Goal: Book appointment/travel/reservation

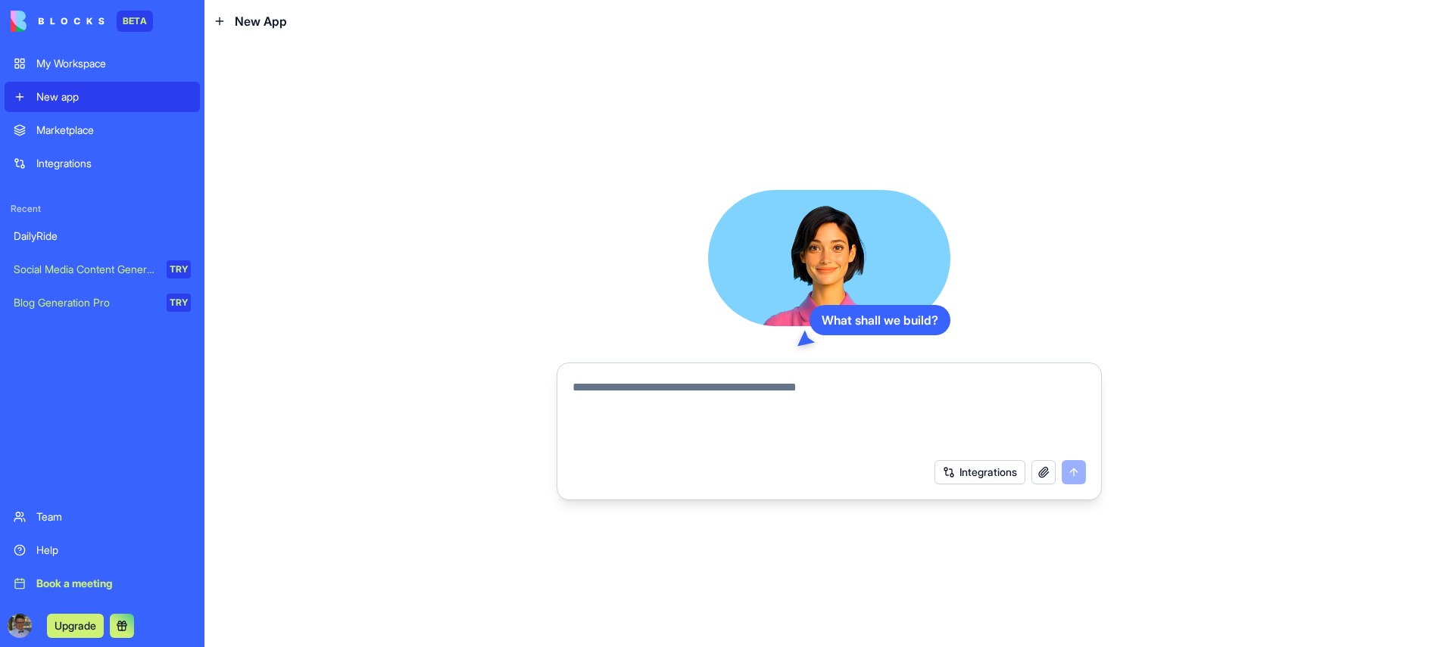
click at [76, 64] on div "My Workspace" at bounding box center [113, 63] width 154 height 15
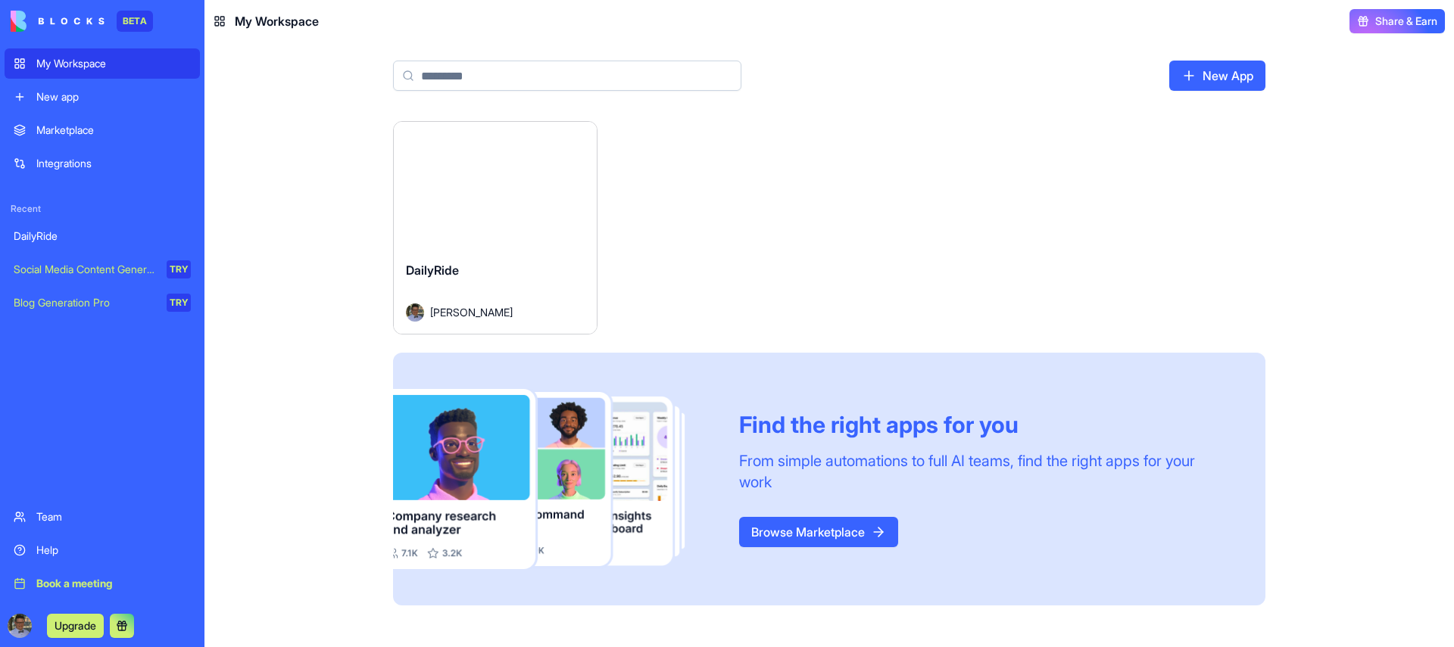
click at [505, 234] on div "Launch" at bounding box center [495, 185] width 203 height 127
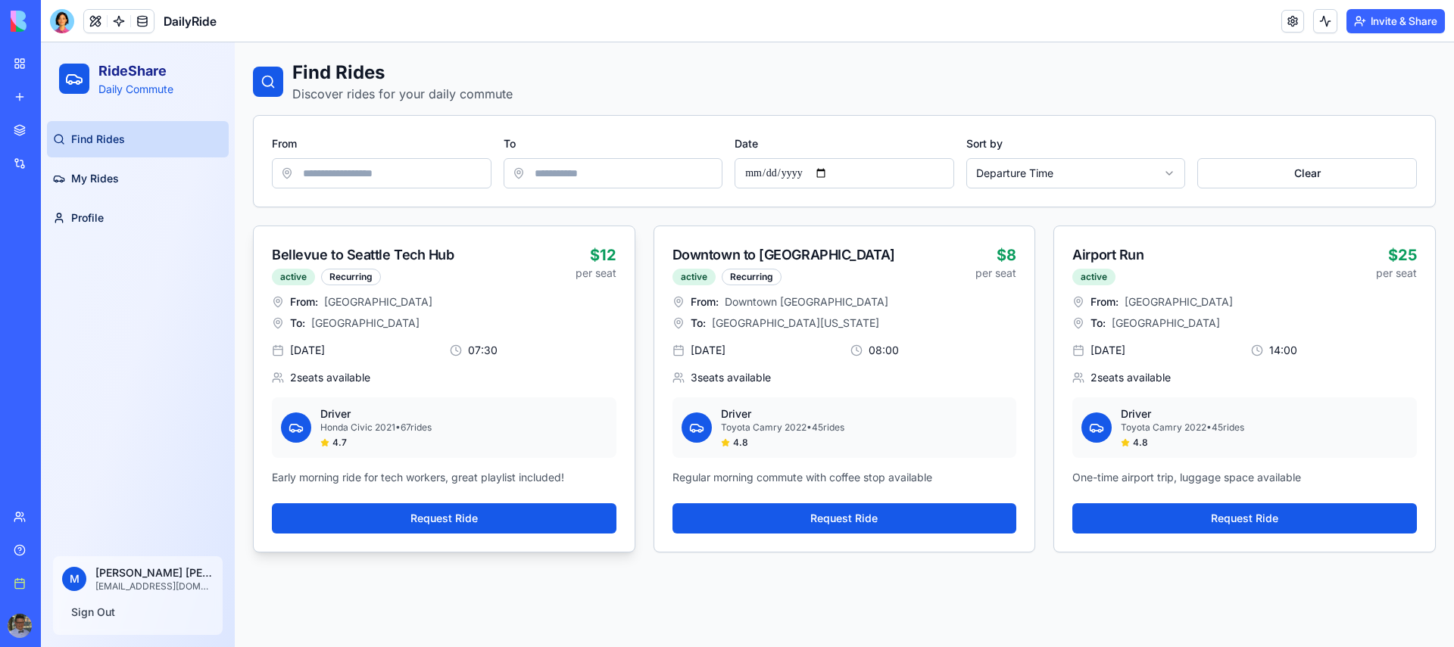
click at [521, 254] on div "Bellevue to Seattle Tech Hub" at bounding box center [424, 255] width 304 height 21
drag, startPoint x: 344, startPoint y: 274, endPoint x: 372, endPoint y: 276, distance: 27.3
click at [372, 276] on div "Recurring" at bounding box center [351, 277] width 60 height 17
click at [359, 302] on span "[GEOGRAPHIC_DATA]" at bounding box center [378, 301] width 108 height 15
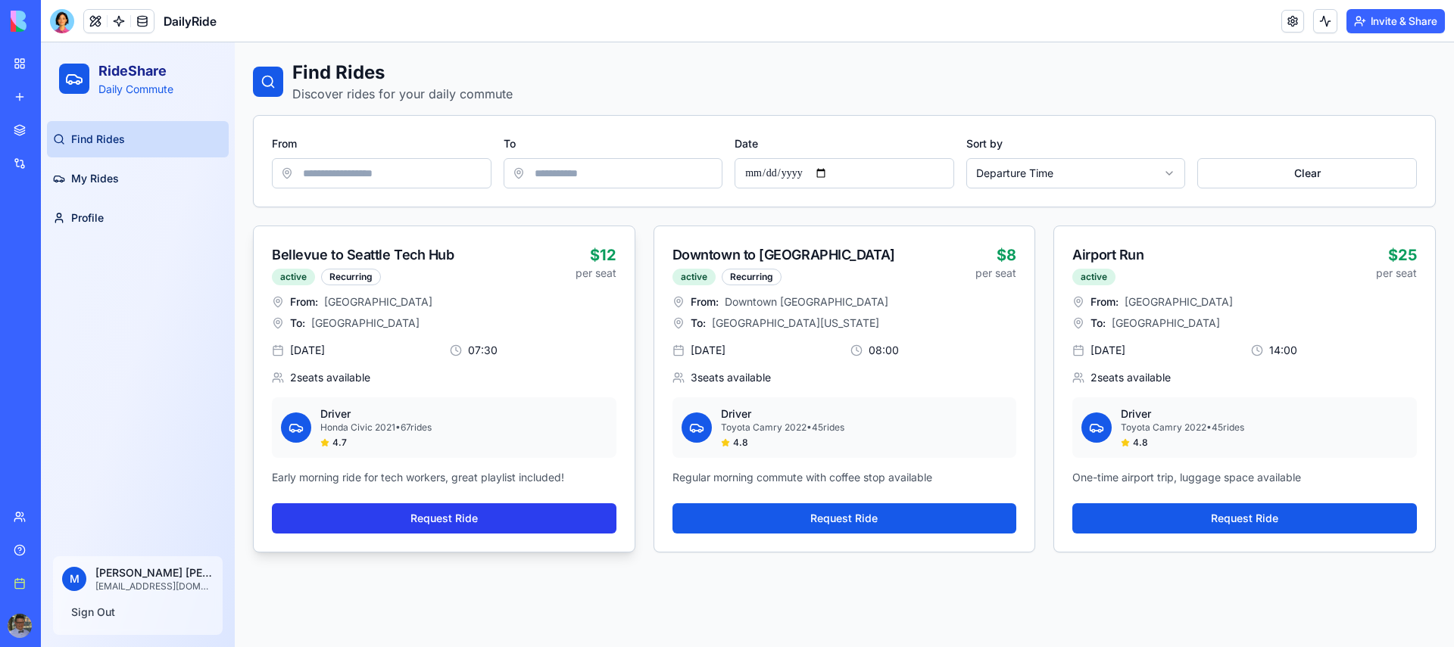
click at [409, 505] on button "Request Ride" at bounding box center [444, 518] width 344 height 30
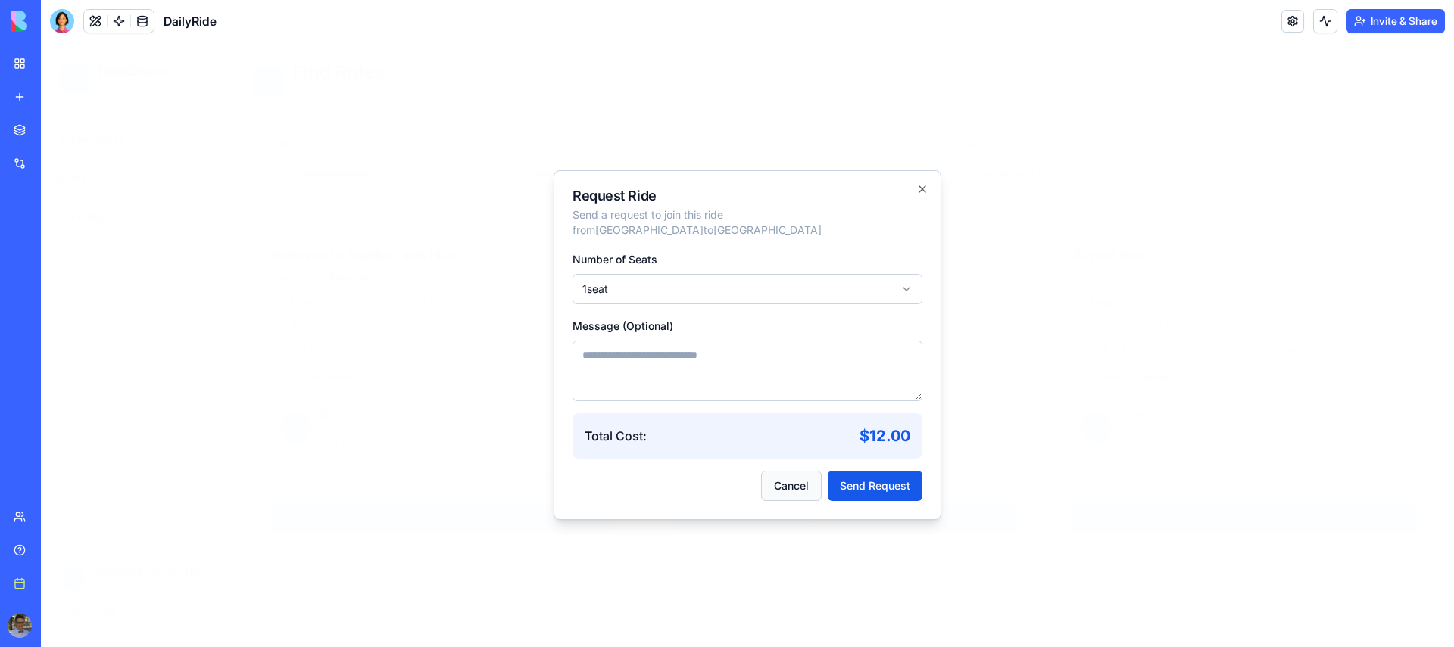
click at [800, 485] on button "Cancel" at bounding box center [791, 486] width 61 height 30
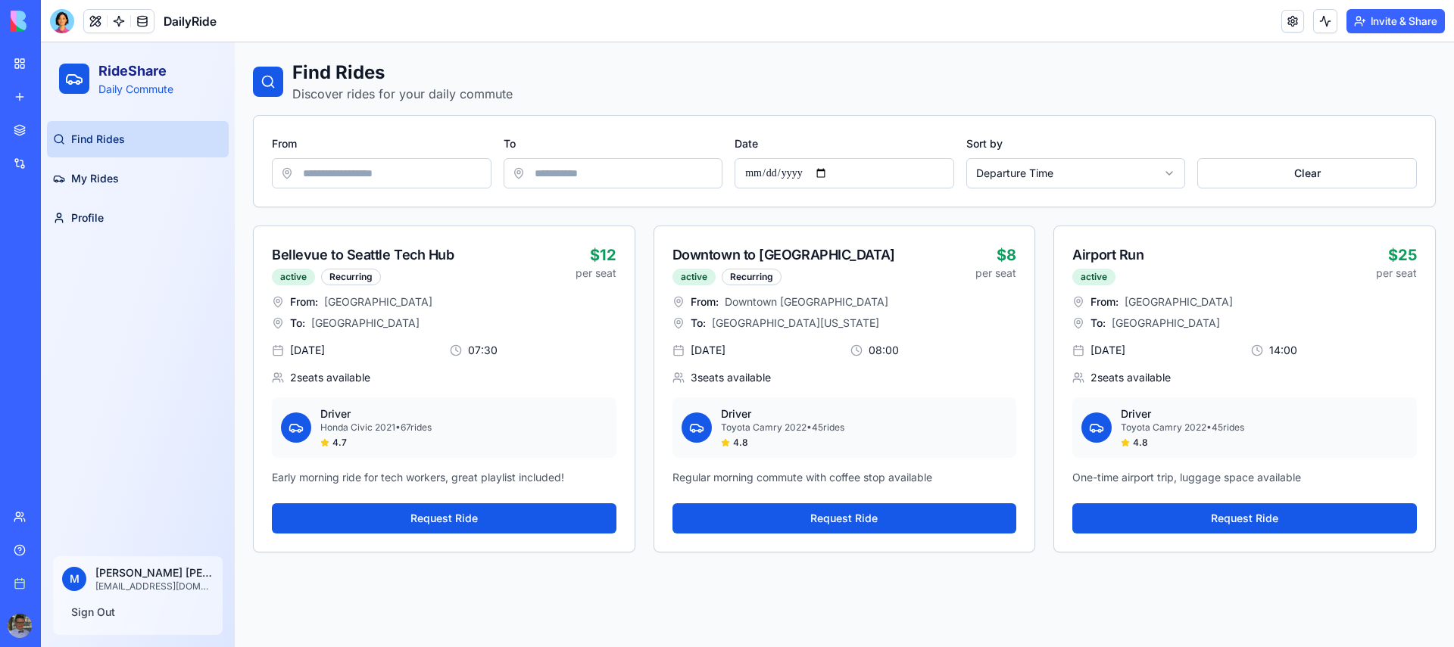
click at [423, 144] on div "From" at bounding box center [382, 161] width 220 height 55
click at [412, 174] on input "From" at bounding box center [382, 173] width 220 height 30
click at [637, 178] on input "To" at bounding box center [613, 173] width 220 height 30
click at [883, 177] on input "Date" at bounding box center [844, 173] width 220 height 30
click at [799, 175] on input "Date" at bounding box center [844, 173] width 220 height 30
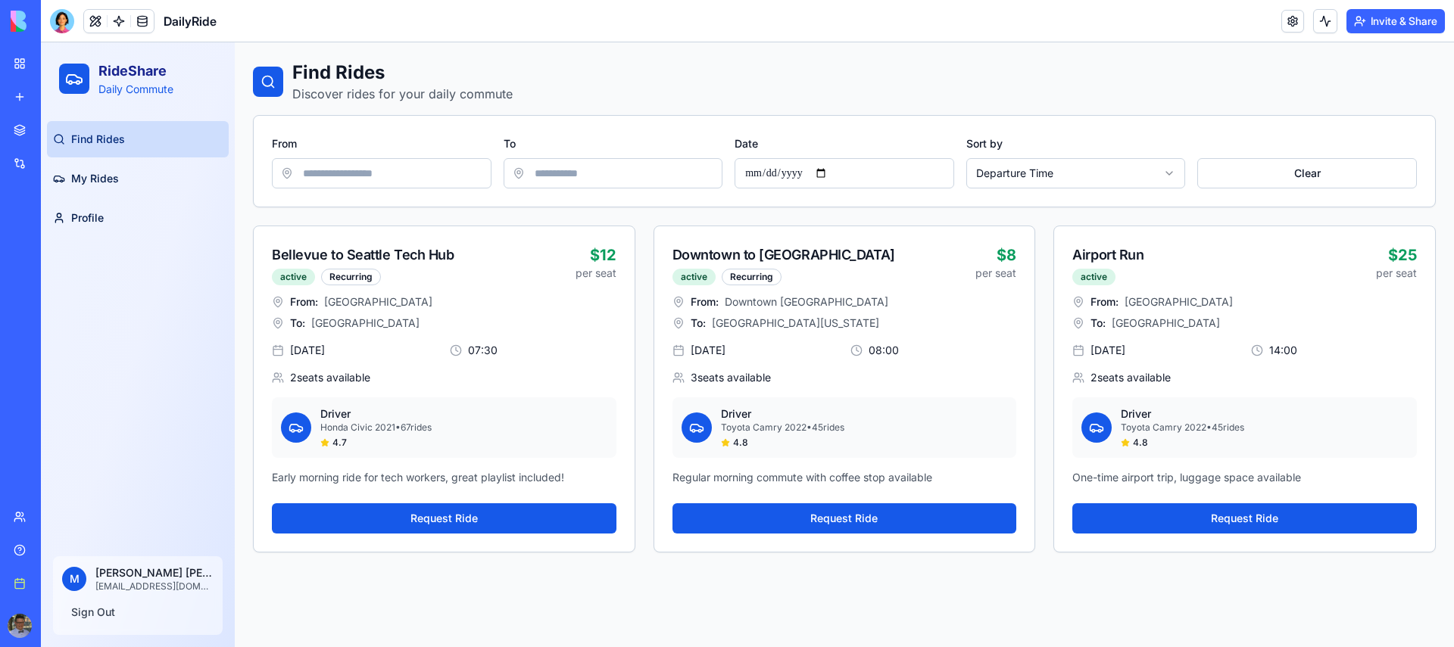
click at [833, 174] on input "Date" at bounding box center [844, 173] width 220 height 30
click at [1068, 179] on html "RideShare Daily Commute Find Rides My Rides Profile M [PERSON_NAME] [EMAIL_ADDR…" at bounding box center [747, 344] width 1413 height 605
click at [1280, 176] on html "RideShare Daily Commute Find Rides My Rides Profile M [PERSON_NAME] [EMAIL_ADDR…" at bounding box center [747, 344] width 1413 height 605
click at [1275, 180] on button "Clear" at bounding box center [1307, 173] width 220 height 30
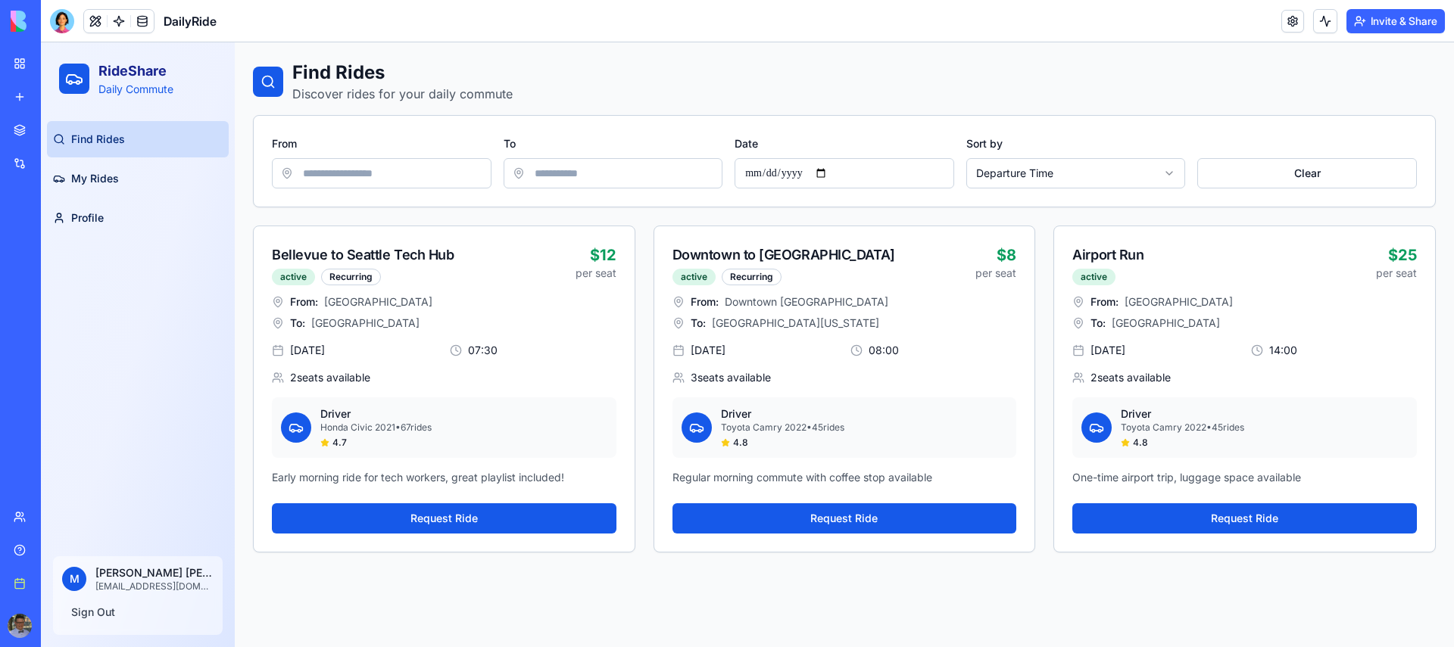
click at [83, 147] on link "Find Rides" at bounding box center [138, 139] width 182 height 36
click at [82, 170] on link "My Rides" at bounding box center [138, 178] width 182 height 36
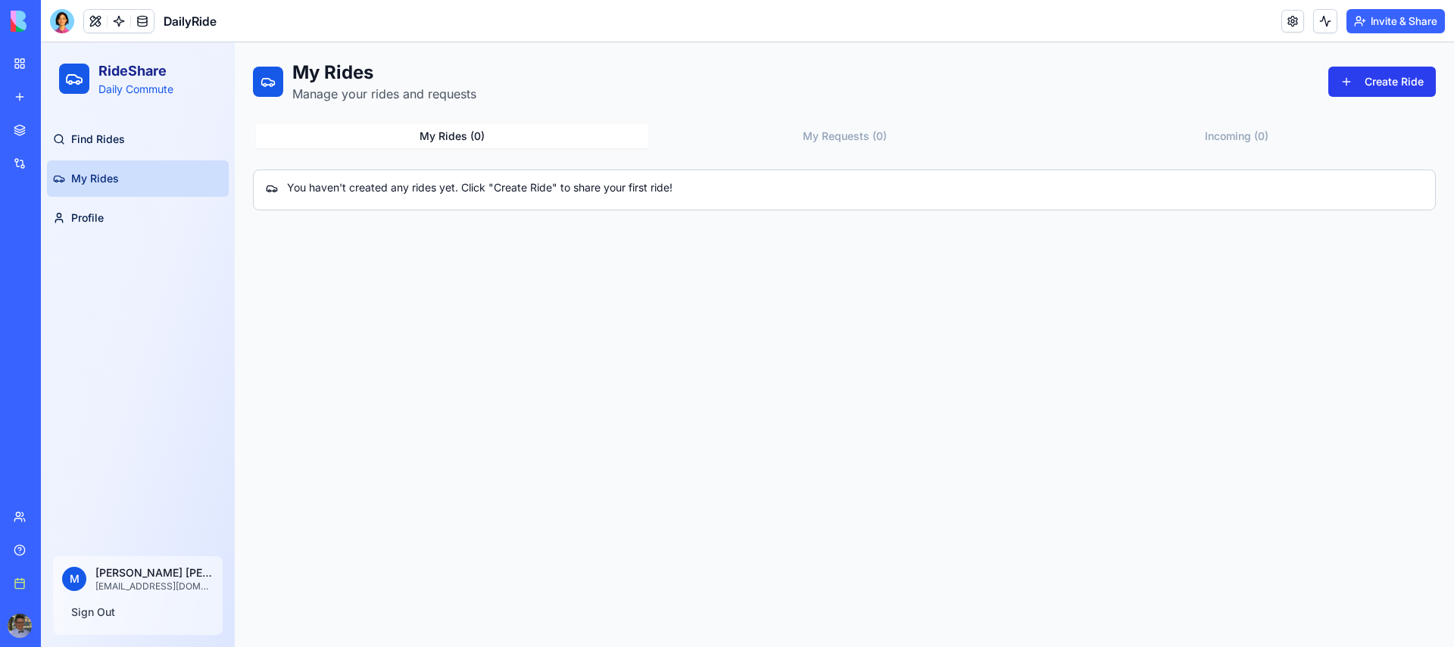
click at [1400, 79] on button "Create Ride" at bounding box center [1382, 82] width 108 height 30
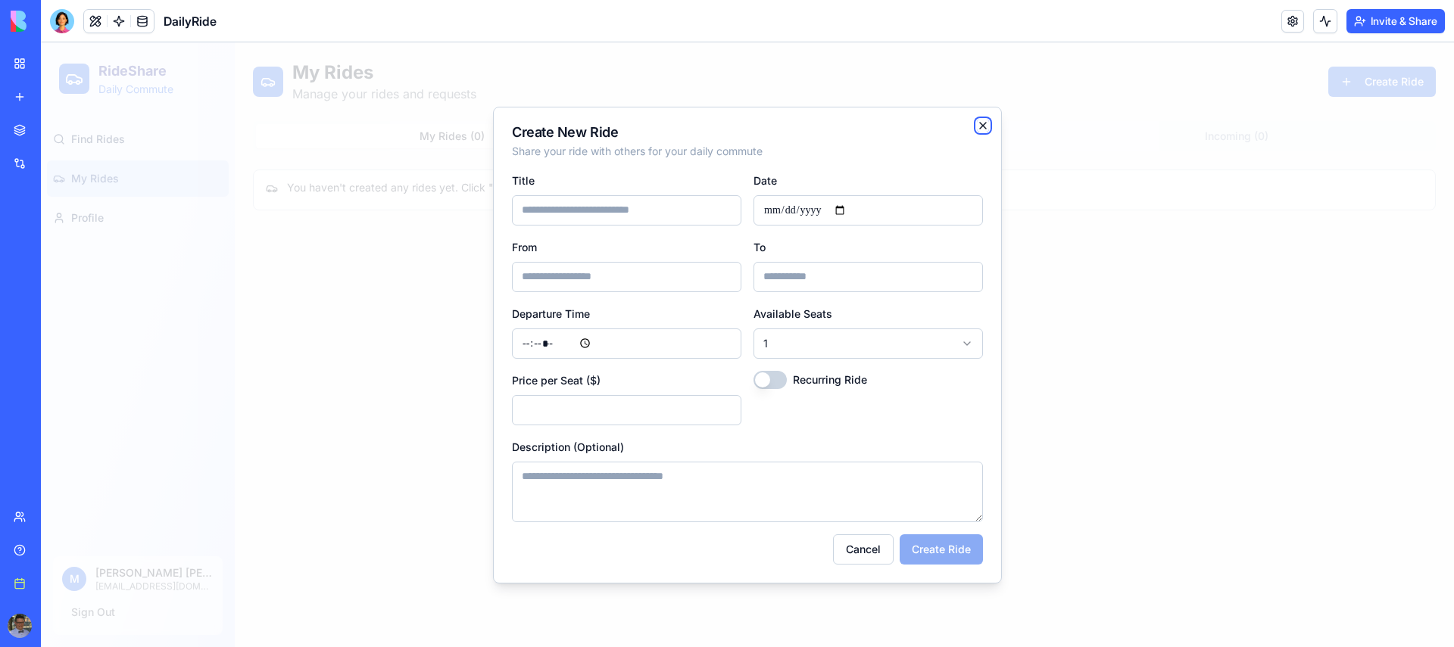
click at [987, 124] on icon "button" at bounding box center [983, 126] width 12 height 12
